Goal: Task Accomplishment & Management: Manage account settings

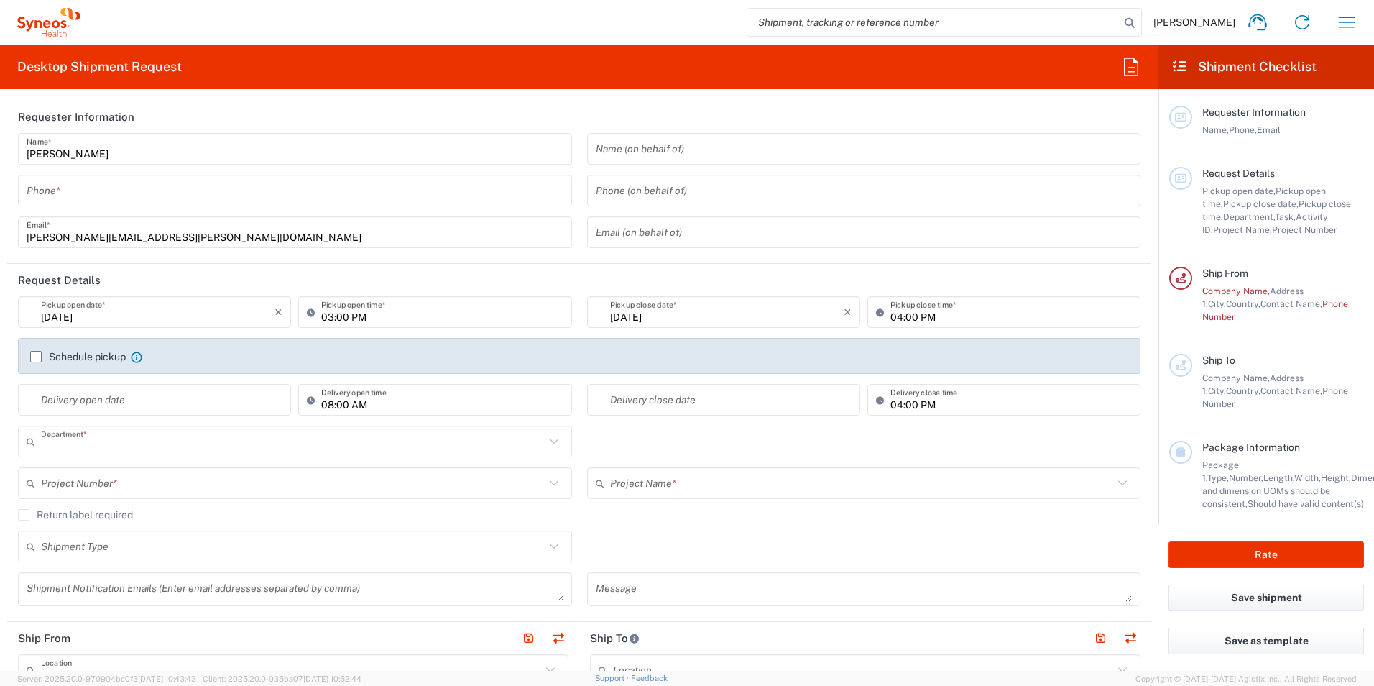
type input "3213"
type input "Syneos Health Poland sp. z.o.o"
type input "[GEOGRAPHIC_DATA]"
click at [1339, 13] on icon "button" at bounding box center [1346, 22] width 23 height 23
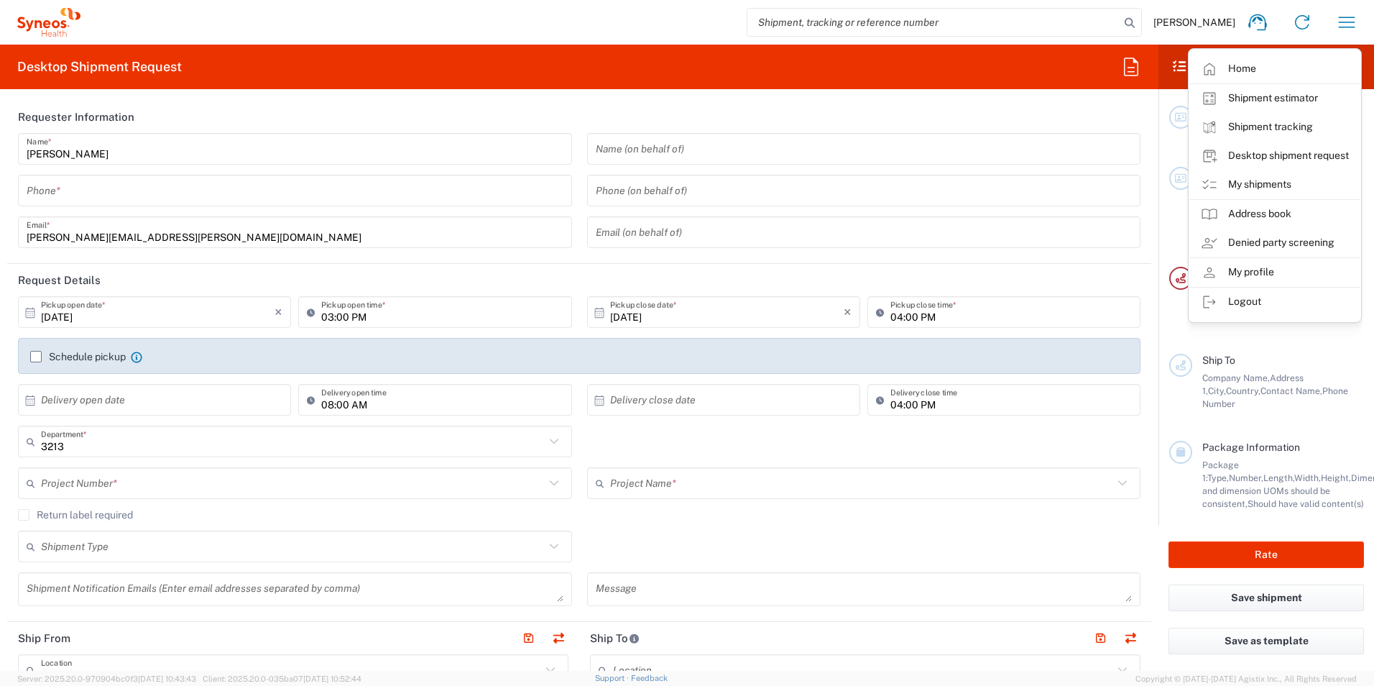
click at [1204, 24] on span "[PERSON_NAME]" at bounding box center [1194, 22] width 82 height 13
click at [1222, 25] on span "[PERSON_NAME]" at bounding box center [1194, 22] width 82 height 13
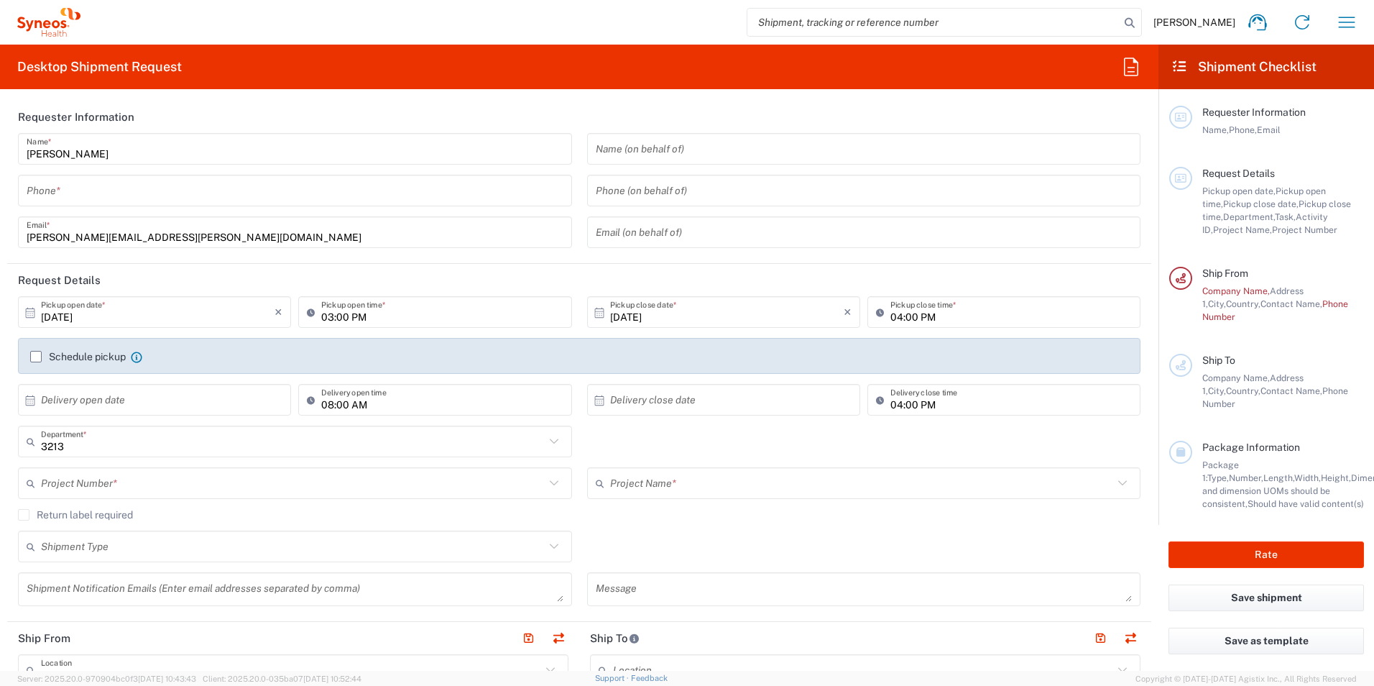
click at [1049, 26] on input "search" at bounding box center [933, 22] width 372 height 27
click at [1178, 21] on span "[PERSON_NAME]" at bounding box center [1194, 22] width 82 height 13
click at [1324, 38] on div "[PERSON_NAME] Home Shipment estimator Shipment tracking Desktop shipment reques…" at bounding box center [724, 22] width 1288 height 34
click at [1214, 27] on span "[PERSON_NAME]" at bounding box center [1194, 22] width 82 height 13
click at [1352, 27] on icon "button" at bounding box center [1346, 22] width 23 height 23
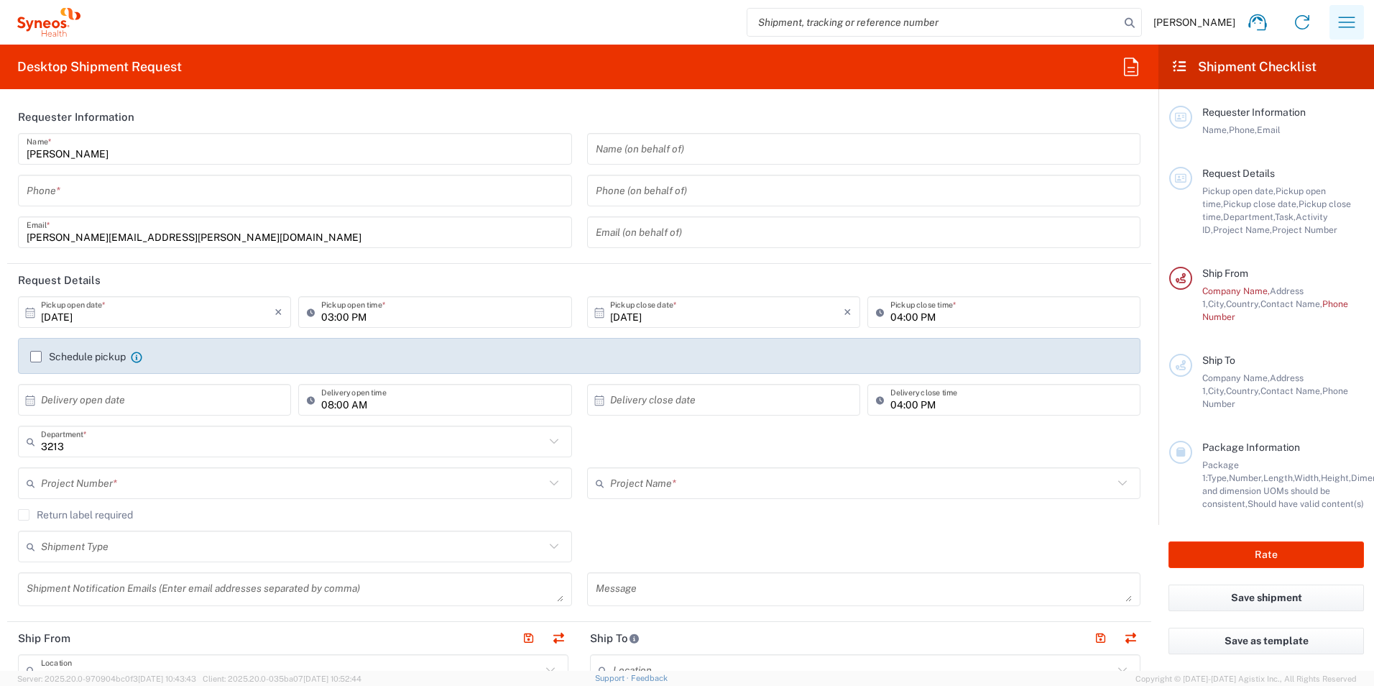
click at [1346, 23] on icon "button" at bounding box center [1346, 22] width 23 height 23
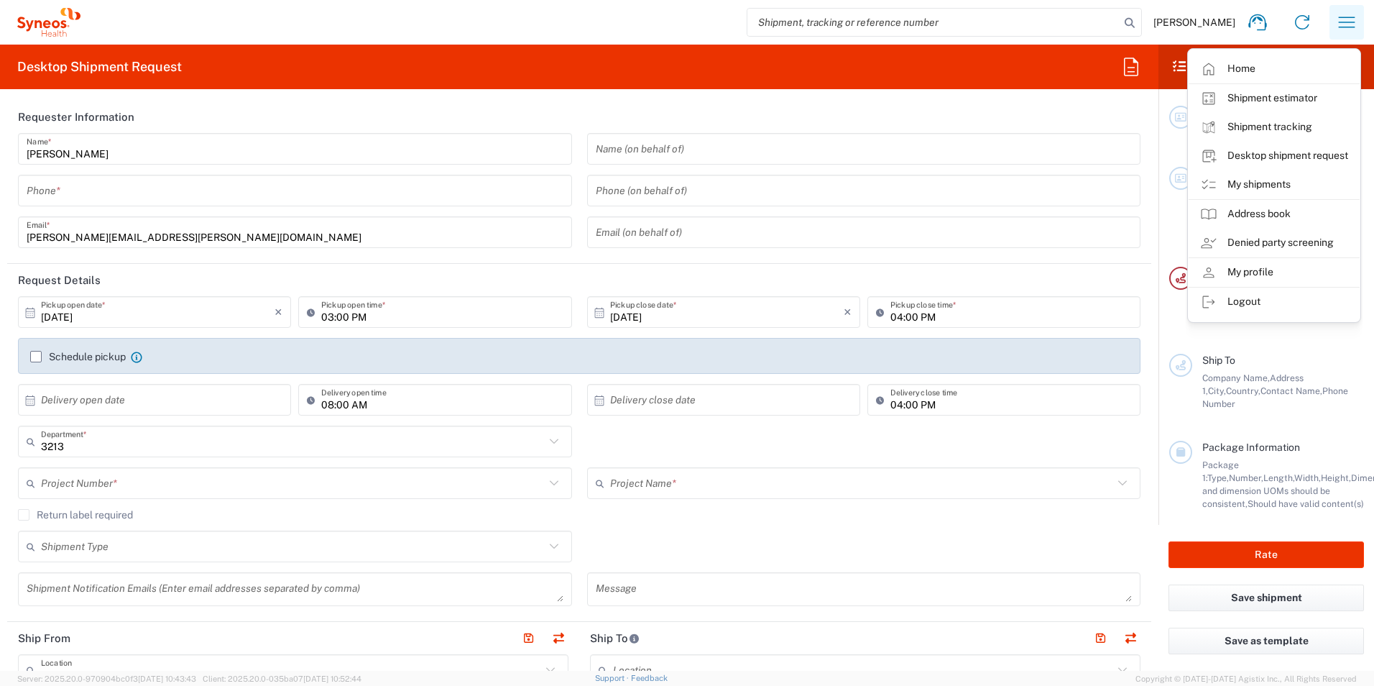
click at [1346, 23] on icon "button" at bounding box center [1346, 22] width 23 height 23
click at [1256, 272] on link "My profile" at bounding box center [1274, 272] width 171 height 29
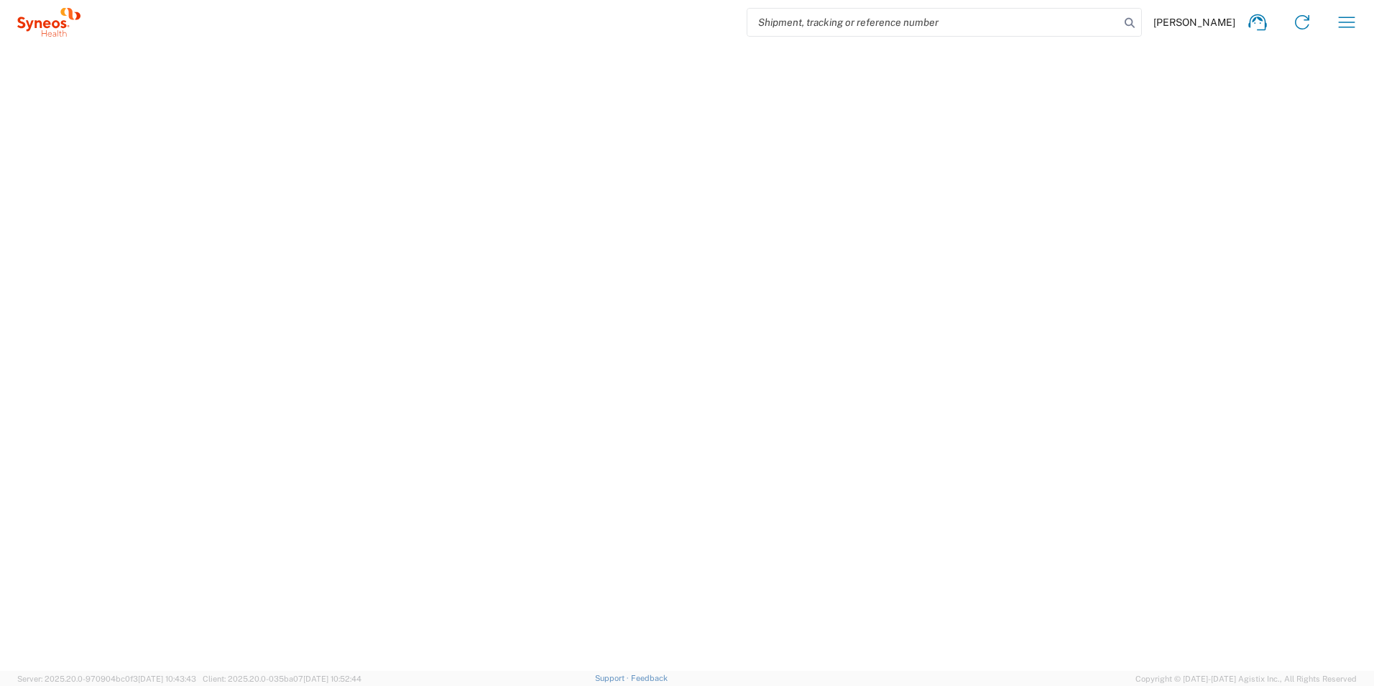
select select "PL"
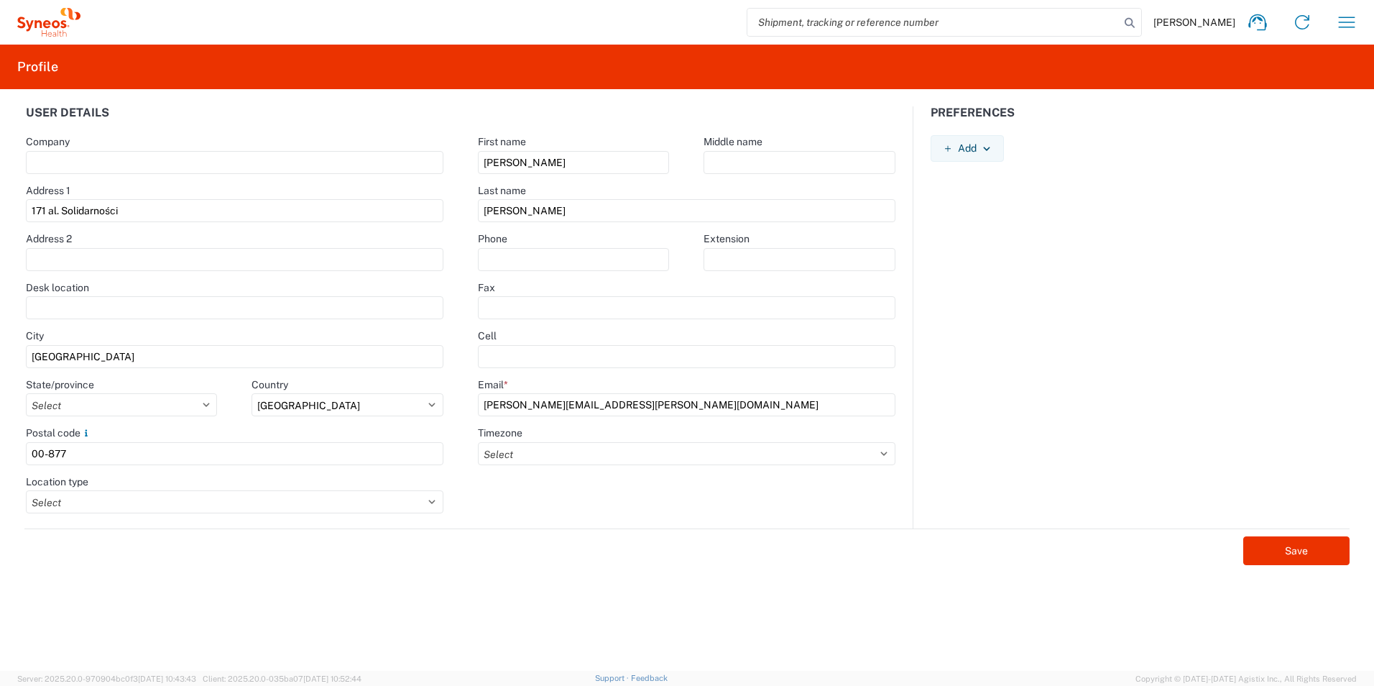
drag, startPoint x: 142, startPoint y: 212, endPoint x: 9, endPoint y: 204, distance: 133.2
click at [9, 204] on agx-form-control-wrapper-v2 "Address 1 171 al. Solidarności" at bounding box center [235, 208] width 453 height 49
type input "Zencow 35a"
type input "[PERSON_NAME]"
type input "533255083"
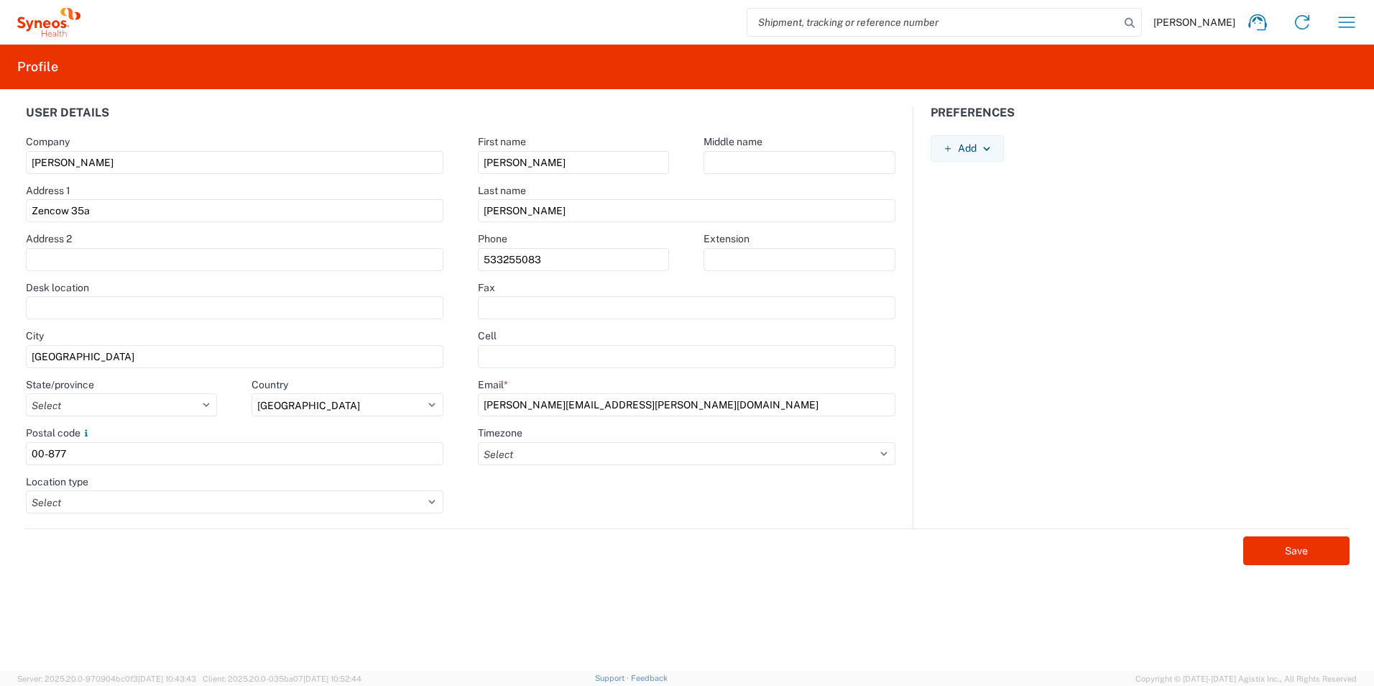
drag, startPoint x: 78, startPoint y: 449, endPoint x: -29, endPoint y: 441, distance: 108.1
click at [0, 441] on html "[PERSON_NAME] Home Shipment estimator Shipment tracking Desktop shipment reques…" at bounding box center [687, 343] width 1374 height 686
type input "30-734"
click at [493, 507] on div "First name [PERSON_NAME] Middle name Last name [PERSON_NAME] Phone 533255083 Ex…" at bounding box center [687, 317] width 453 height 422
click at [527, 360] on input "text" at bounding box center [687, 356] width 418 height 23
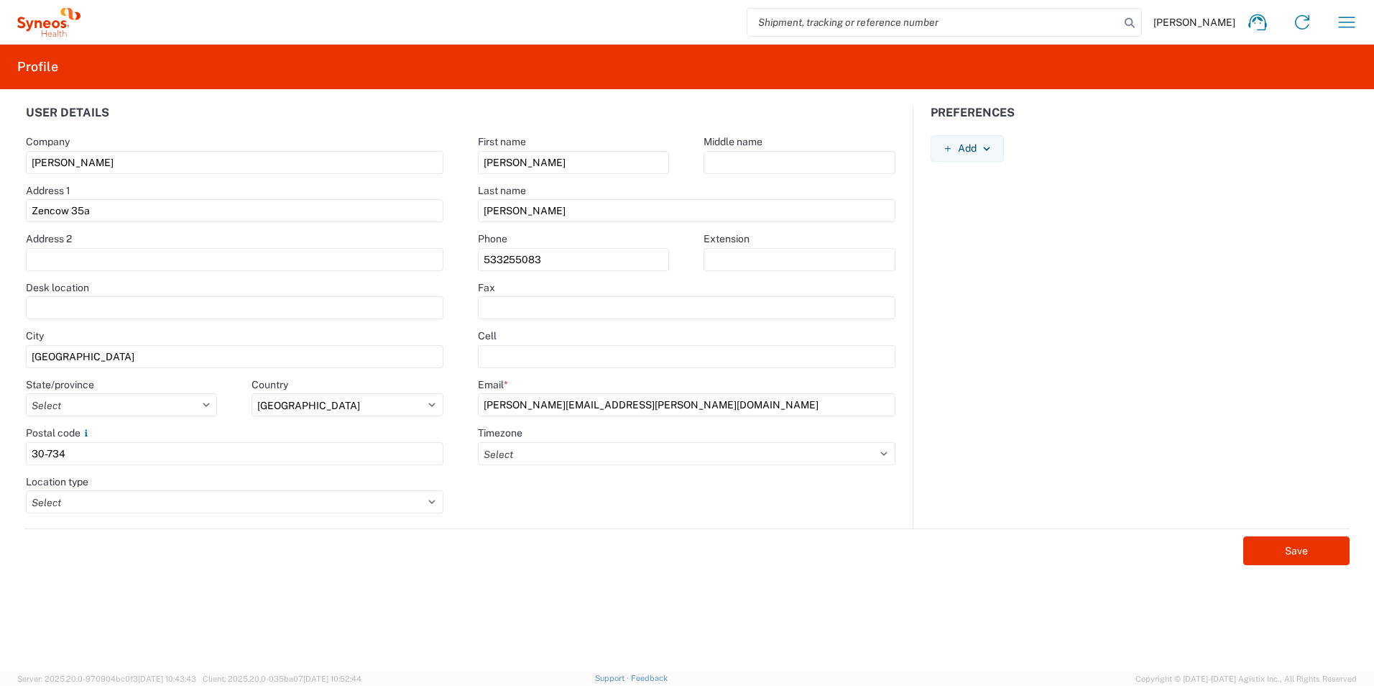
click at [1002, 320] on div "Preferences Add AIR Default Dimensions UOM Code AIR Default Weight UOM Code AIR…" at bounding box center [1139, 317] width 453 height 422
click at [438, 504] on select "Select Business No Loading Dock Business (General) Business with Loading Dock C…" at bounding box center [235, 501] width 418 height 23
select select "HOME"
click at [26, 490] on select "Select Business No Loading Dock Business (General) Business with Loading Dock C…" at bounding box center [235, 501] width 418 height 23
click at [1290, 558] on button "Save" at bounding box center [1296, 550] width 106 height 29
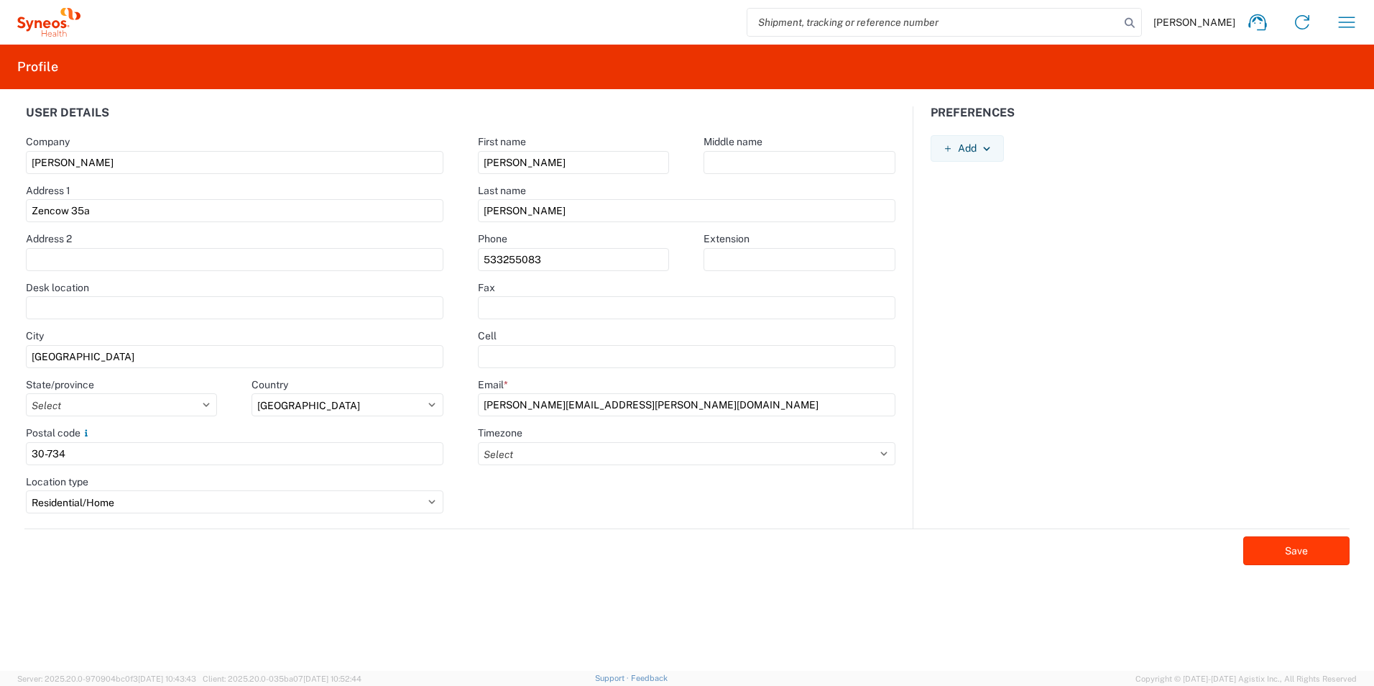
click at [1308, 558] on button "Save" at bounding box center [1296, 550] width 106 height 29
click at [992, 116] on div "Preferences" at bounding box center [1139, 120] width 453 height 29
click at [1034, 114] on div "Preferences" at bounding box center [1139, 120] width 453 height 29
click at [1002, 160] on button "Add" at bounding box center [967, 148] width 73 height 27
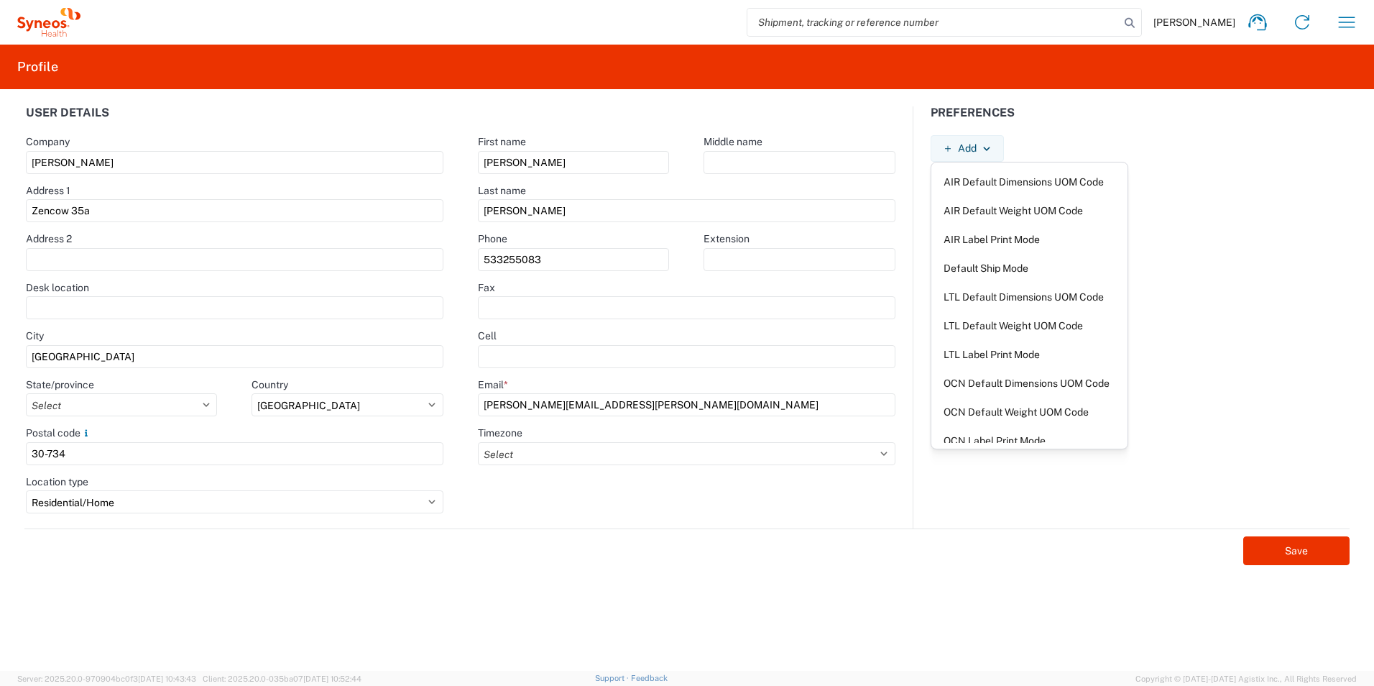
drag, startPoint x: 1215, startPoint y: 116, endPoint x: 1207, endPoint y: 101, distance: 17.0
click at [1212, 105] on div "User details Company [PERSON_NAME] Address 1 Zencow 35a Address 2 Desk location…" at bounding box center [687, 379] width 1374 height 581
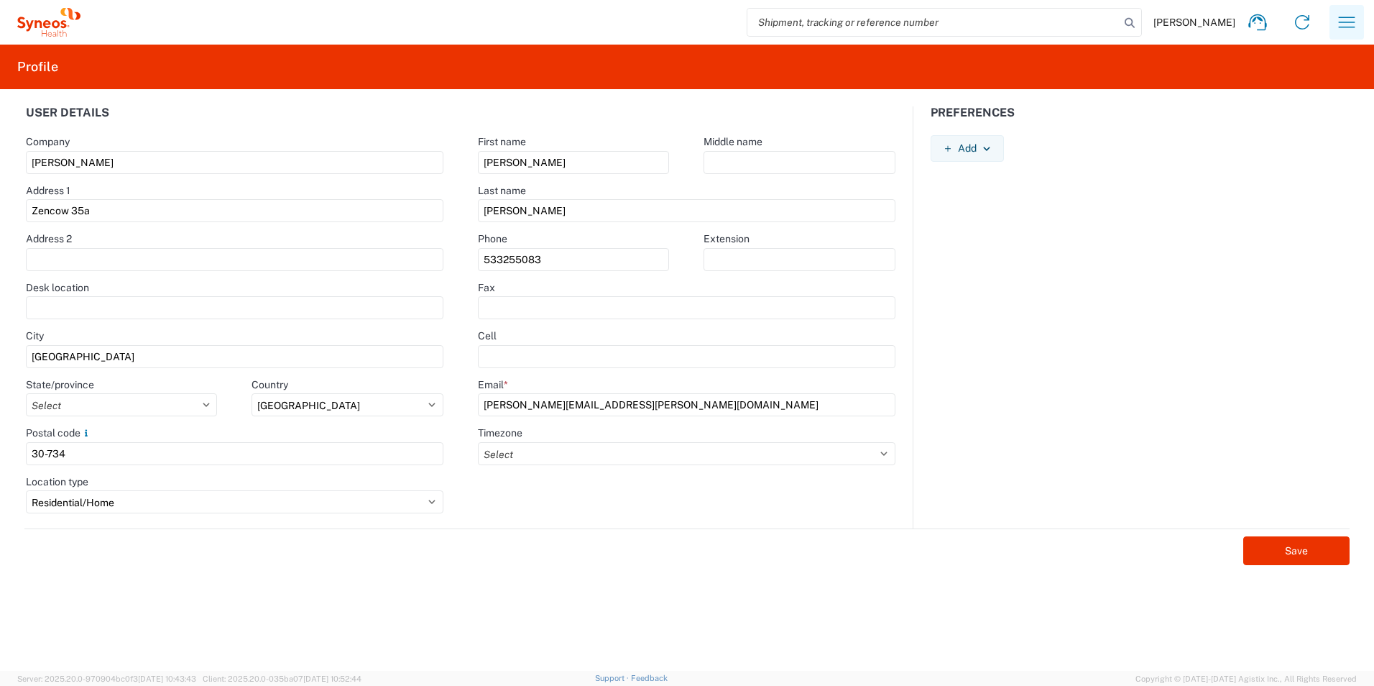
click at [1336, 32] on icon "button" at bounding box center [1346, 22] width 23 height 23
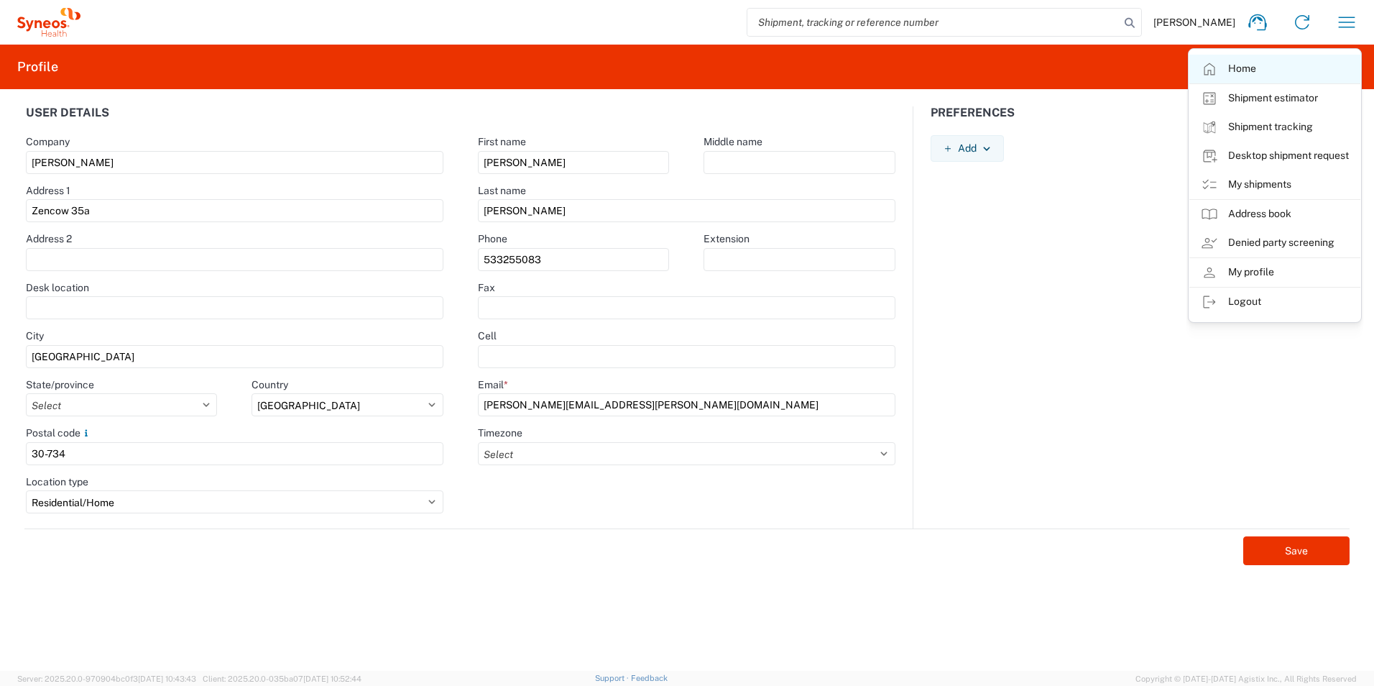
click at [1231, 67] on link "Home" at bounding box center [1274, 69] width 171 height 29
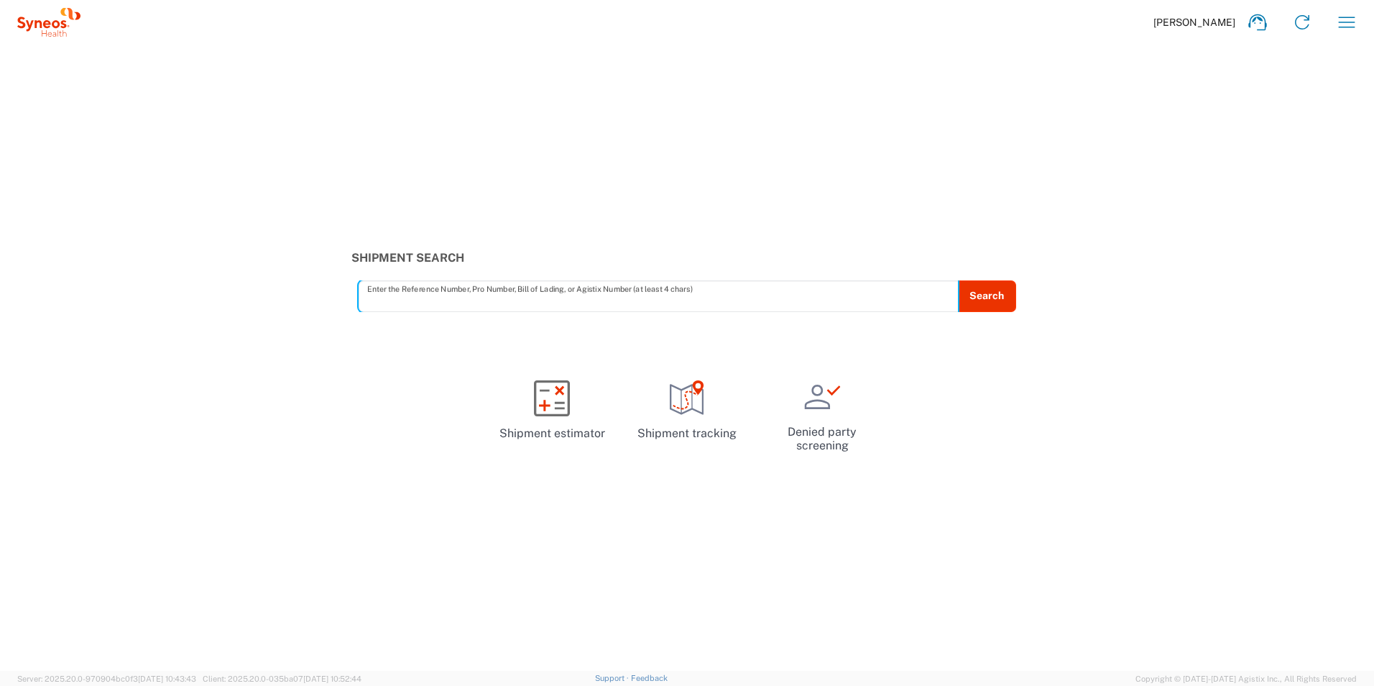
click at [1224, 28] on span "[PERSON_NAME]" at bounding box center [1194, 22] width 82 height 13
click at [1347, 27] on icon "button" at bounding box center [1347, 22] width 17 height 11
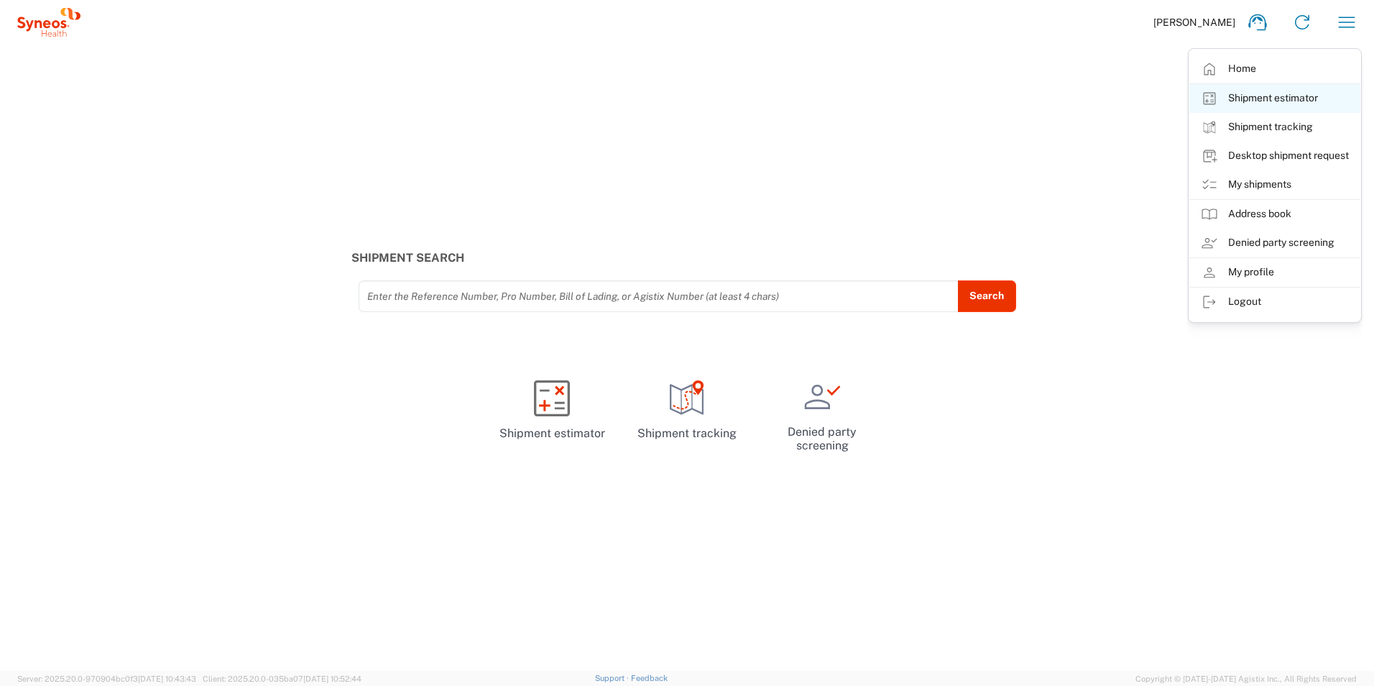
click at [1333, 91] on link "Shipment estimator" at bounding box center [1274, 98] width 171 height 29
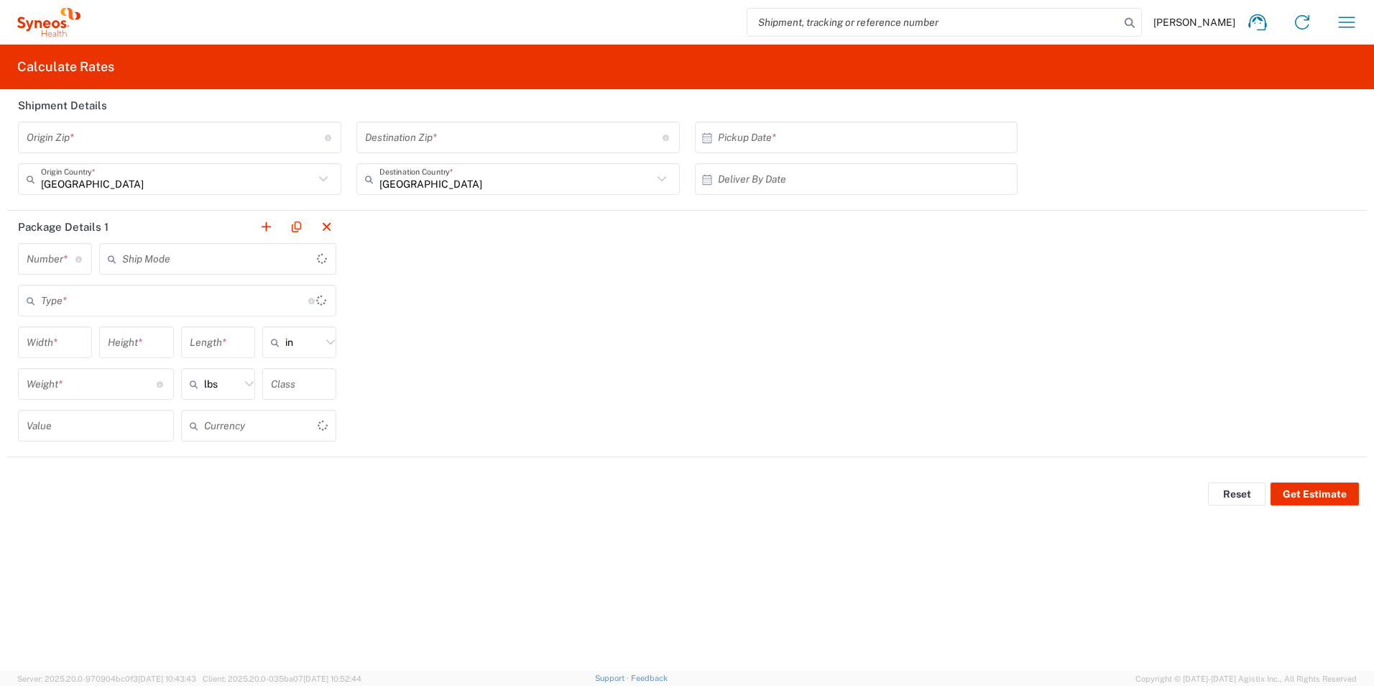
type input "US Dollar"
